Goal: Task Accomplishment & Management: Use online tool/utility

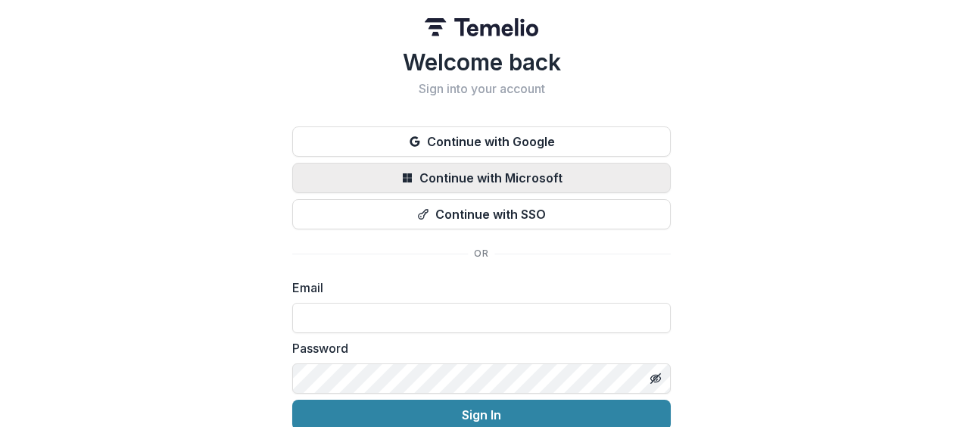
scroll to position [67, 0]
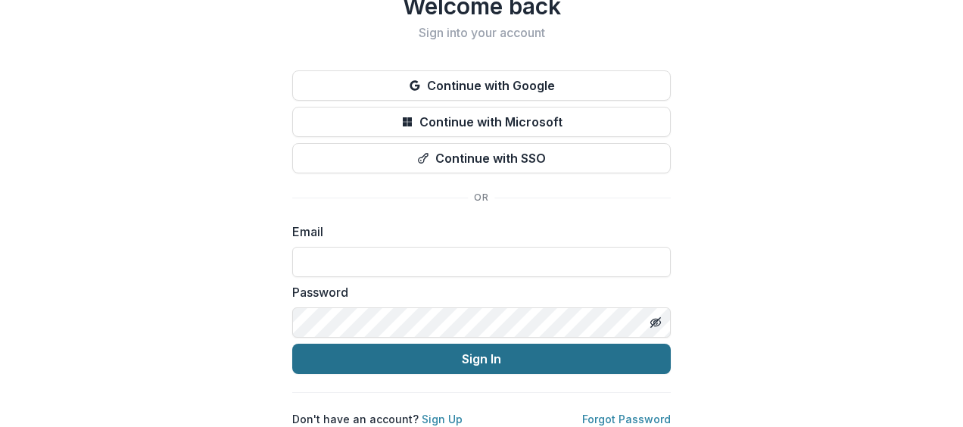
type input "**********"
click at [413, 349] on button "Sign In" at bounding box center [481, 359] width 378 height 30
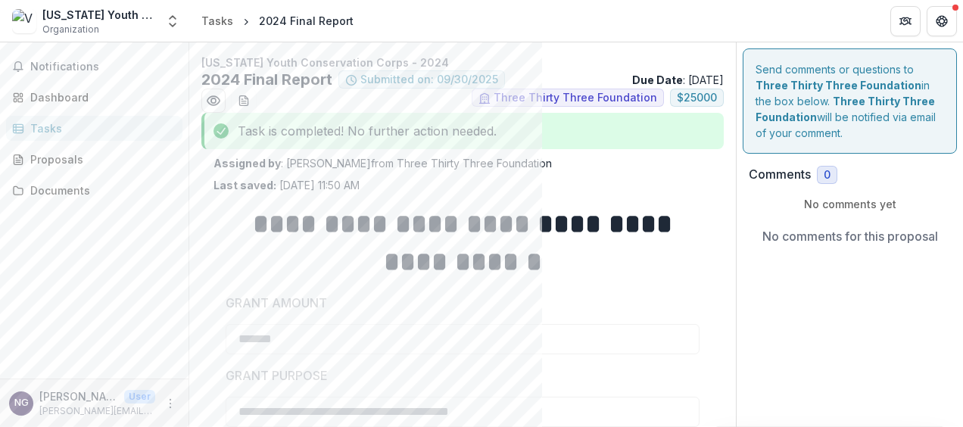
click at [853, 8] on header "Tasks 2024 Final Report" at bounding box center [576, 21] width 774 height 42
